Goal: Navigation & Orientation: Find specific page/section

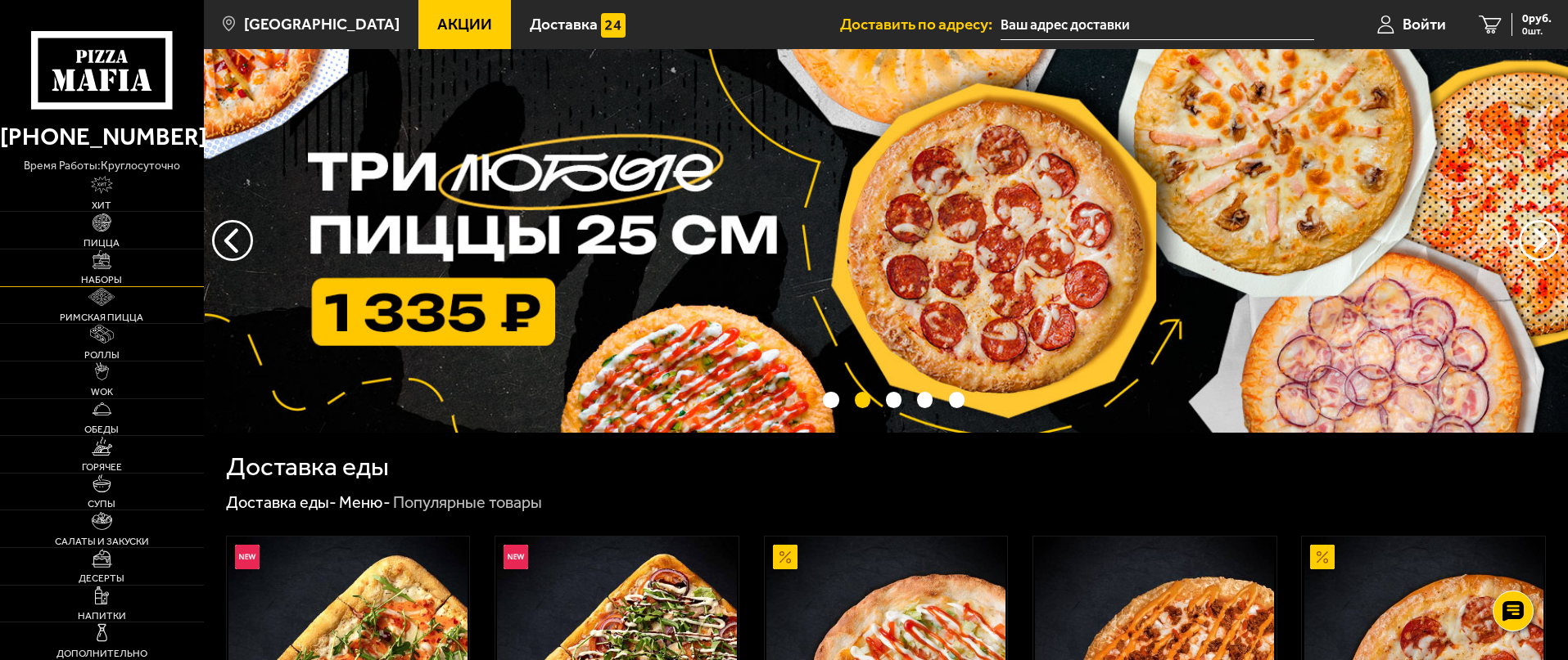
click at [114, 277] on span "Наборы" at bounding box center [102, 280] width 41 height 10
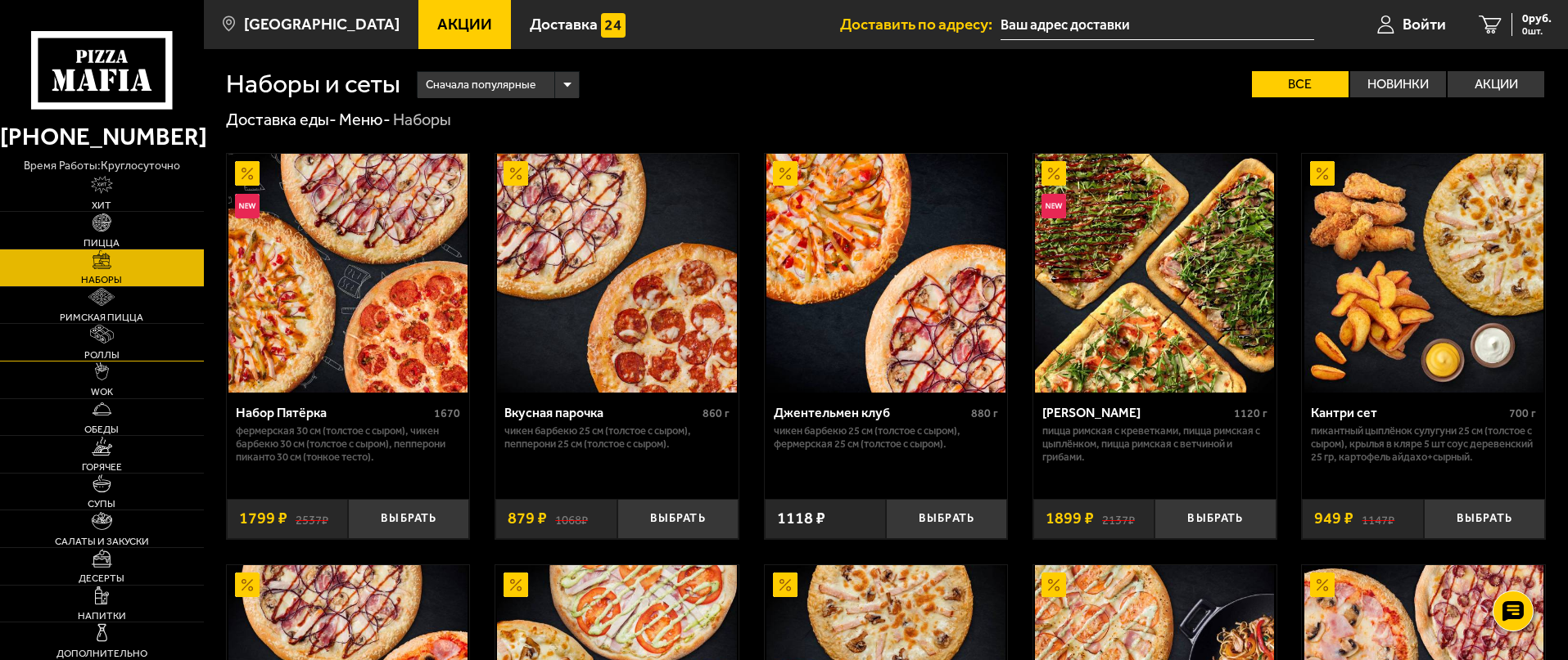
click at [113, 346] on link "Роллы" at bounding box center [102, 342] width 204 height 37
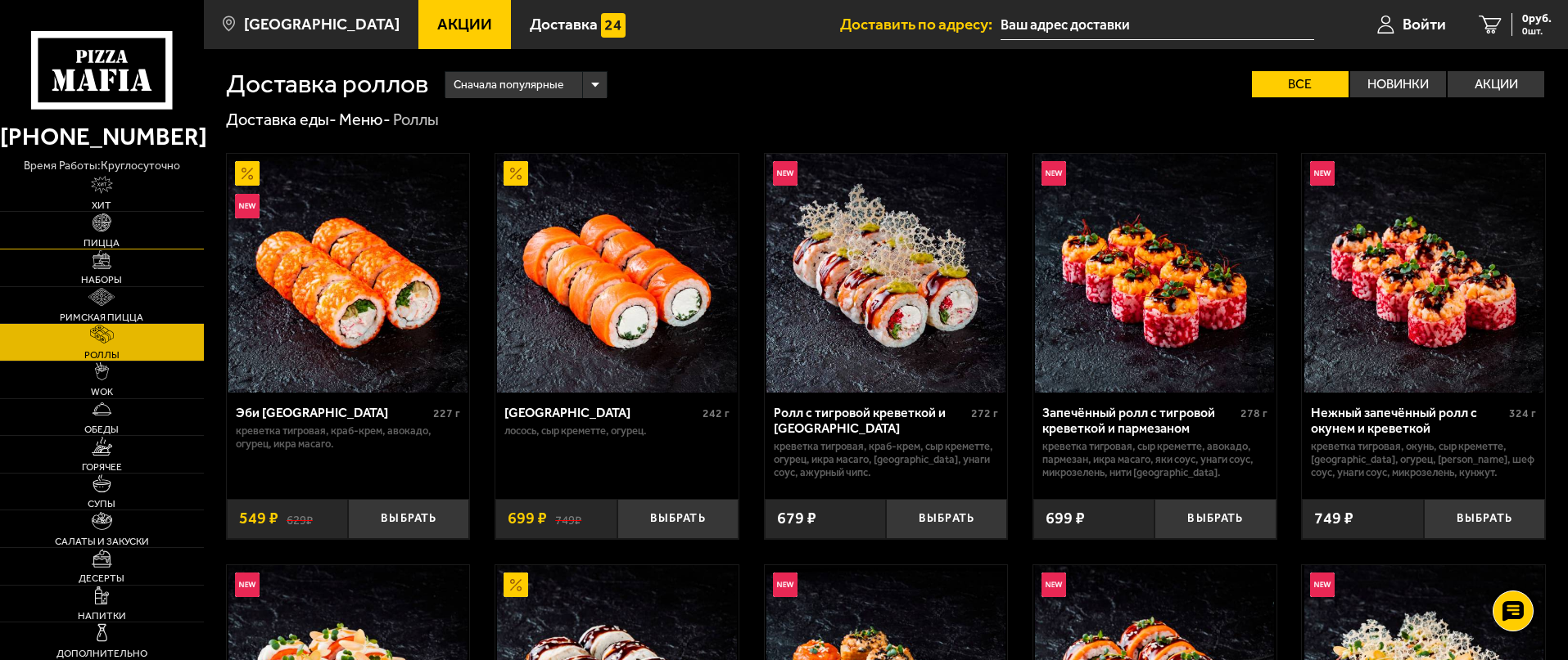
click at [97, 234] on link "Пицца" at bounding box center [102, 231] width 204 height 37
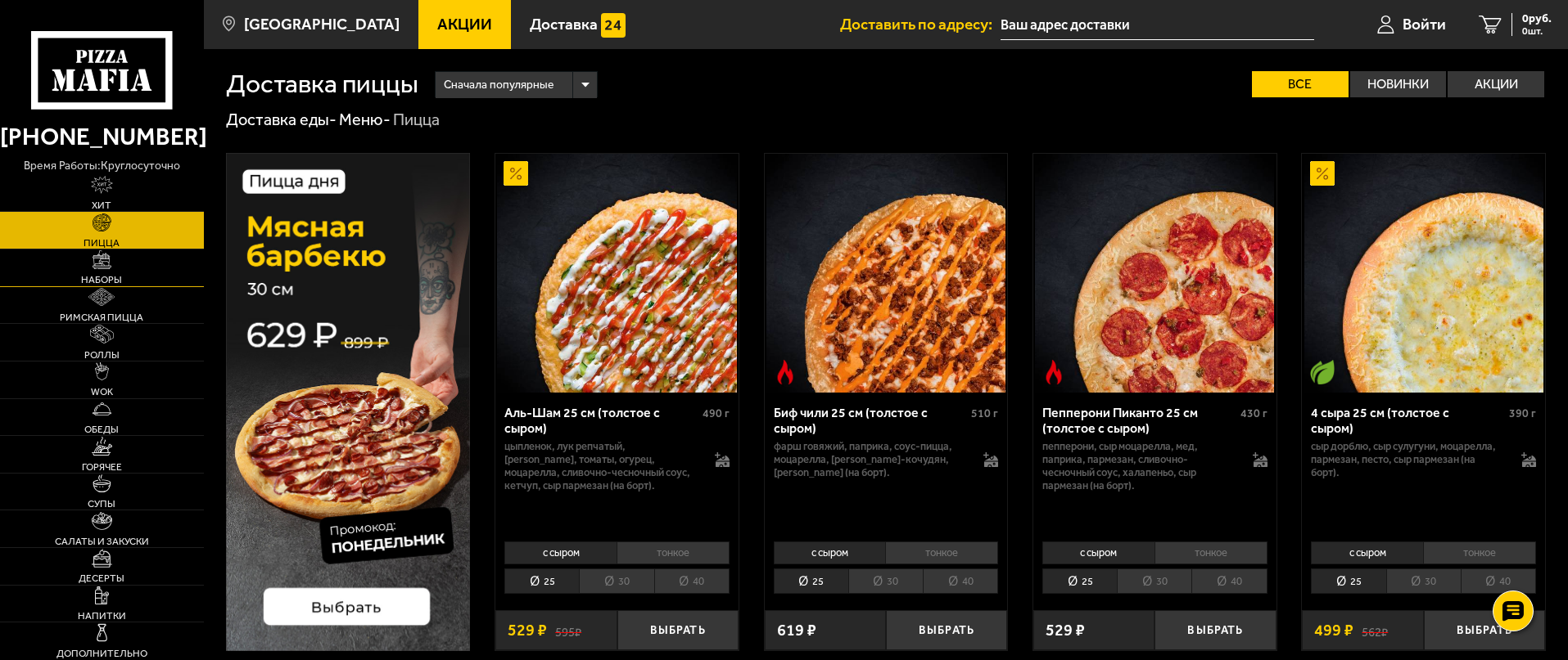
click at [126, 278] on link "Наборы" at bounding box center [102, 268] width 204 height 37
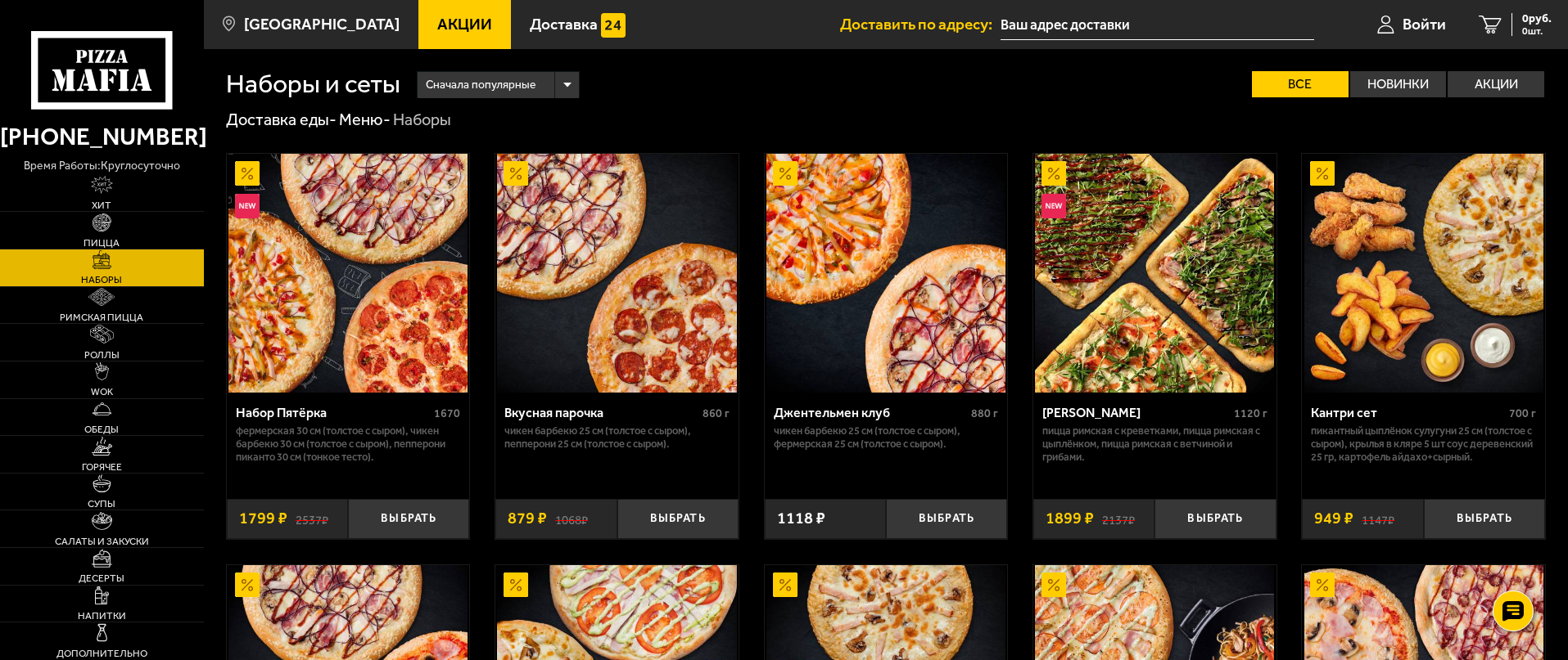
scroll to position [909, 0]
